Goal: Navigation & Orientation: Find specific page/section

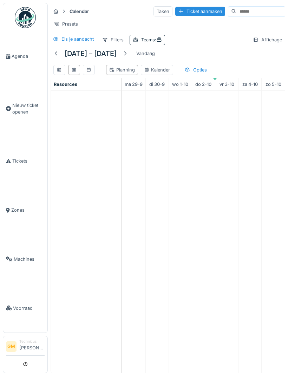
click at [128, 56] on div at bounding box center [125, 53] width 6 height 7
click at [57, 55] on div at bounding box center [56, 53] width 6 height 7
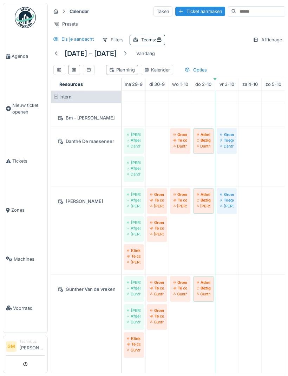
click at [128, 53] on div at bounding box center [125, 53] width 6 height 7
